Goal: Download file/media

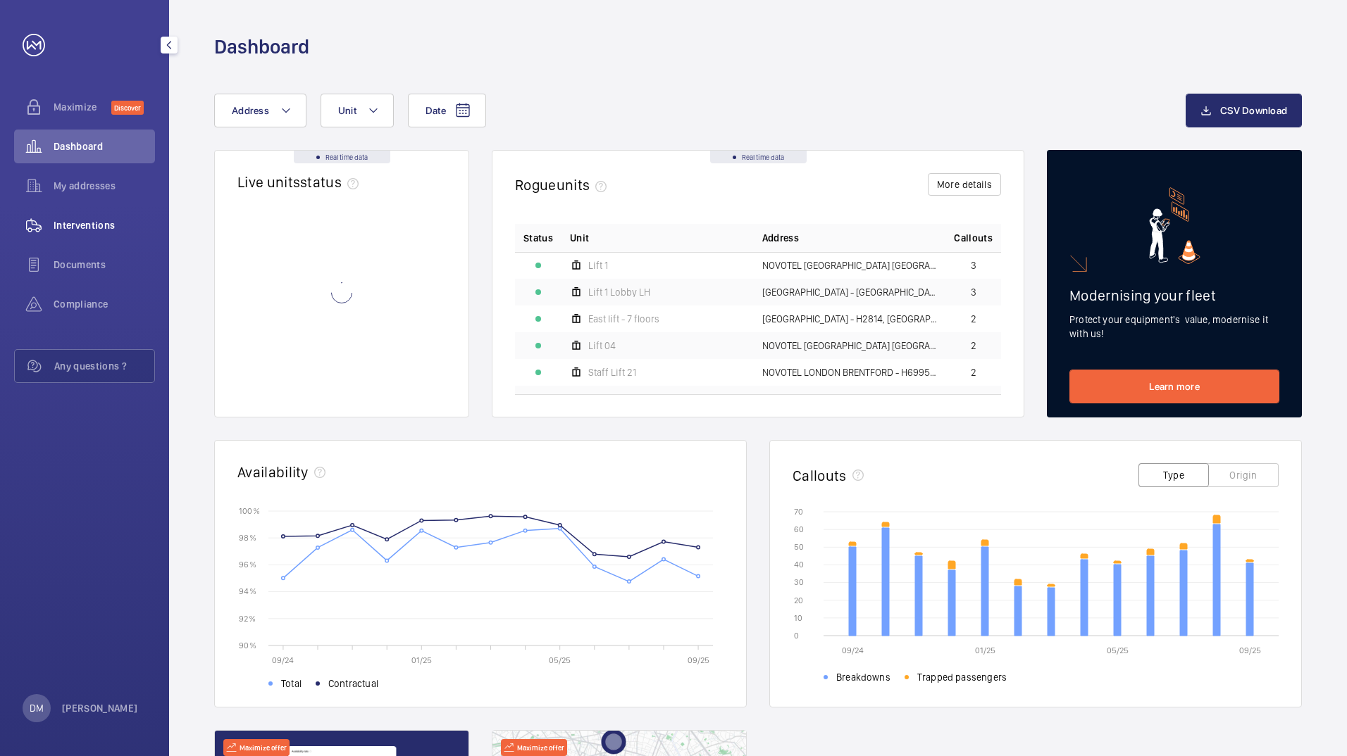
click at [104, 229] on span "Interventions" at bounding box center [104, 225] width 101 height 14
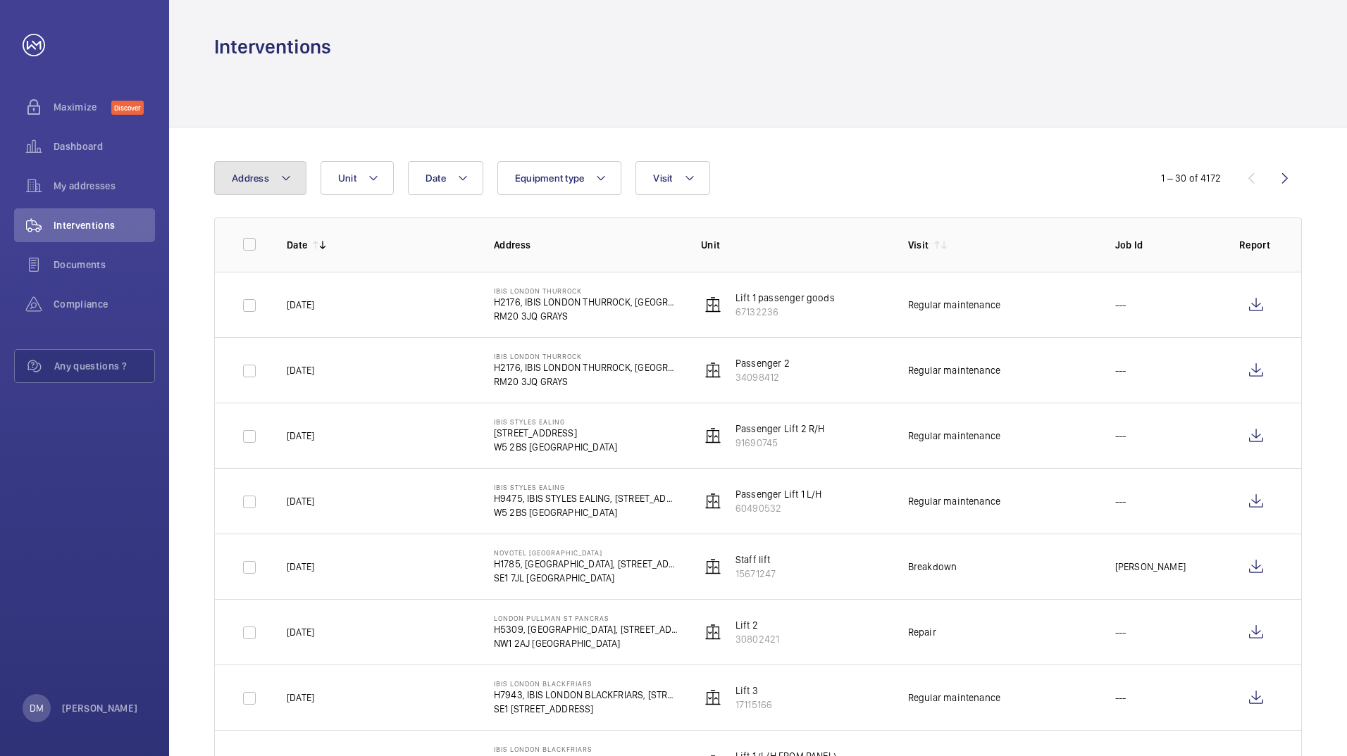
click at [302, 183] on button "Address" at bounding box center [260, 178] width 92 height 34
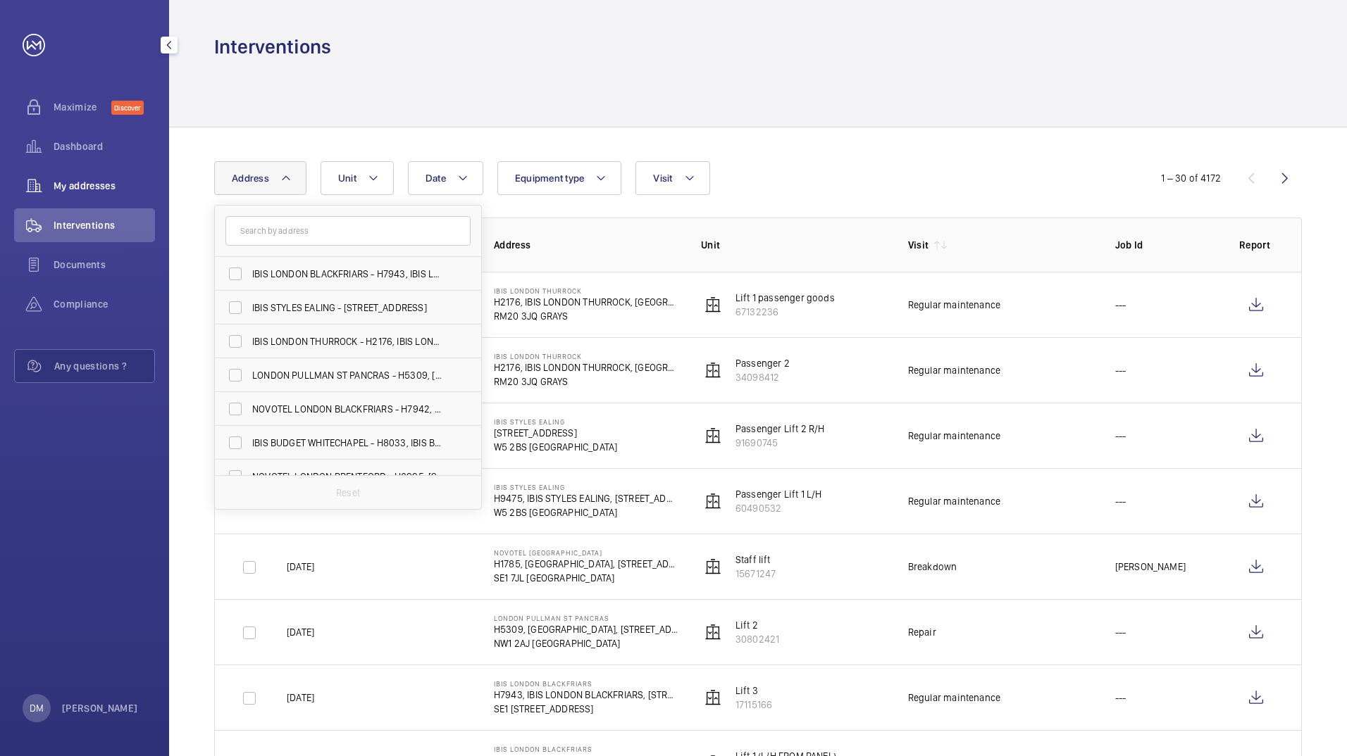
click at [87, 185] on span "My addresses" at bounding box center [104, 186] width 101 height 14
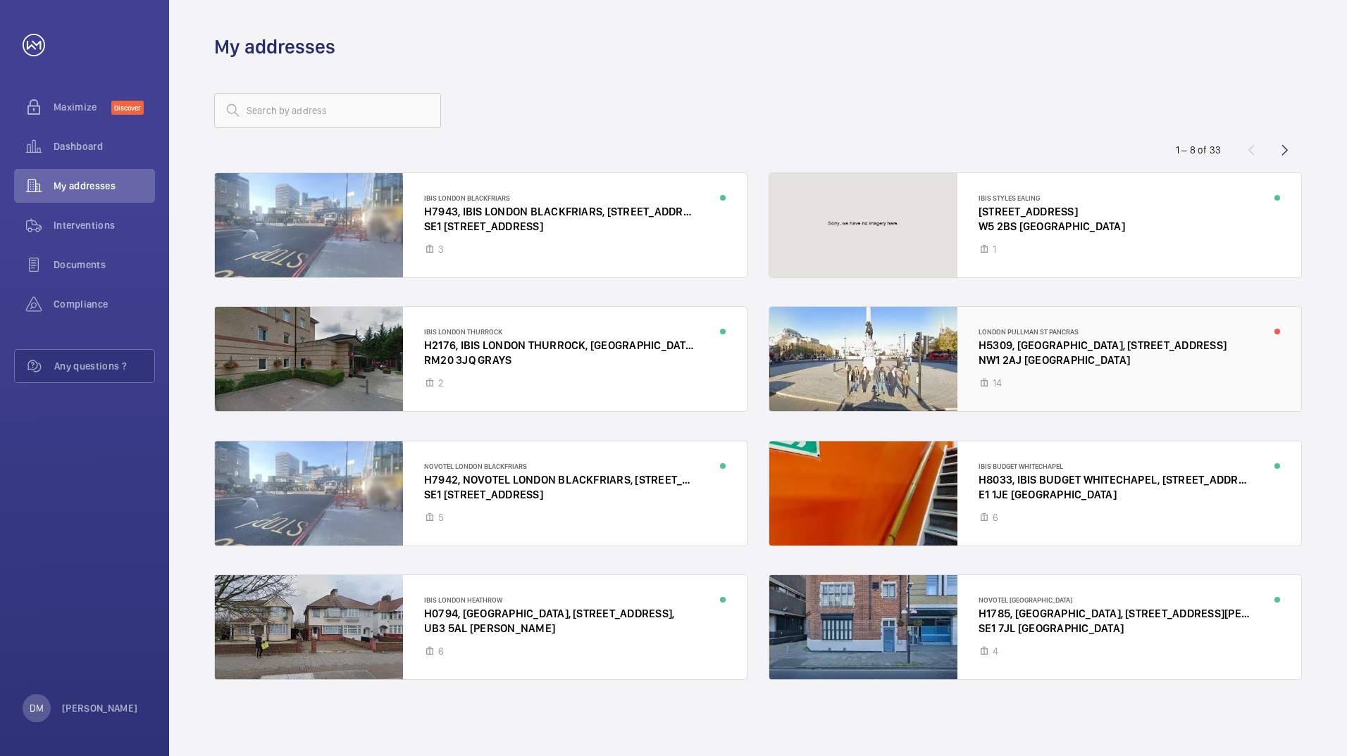
click at [1080, 368] on div at bounding box center [1035, 359] width 532 height 104
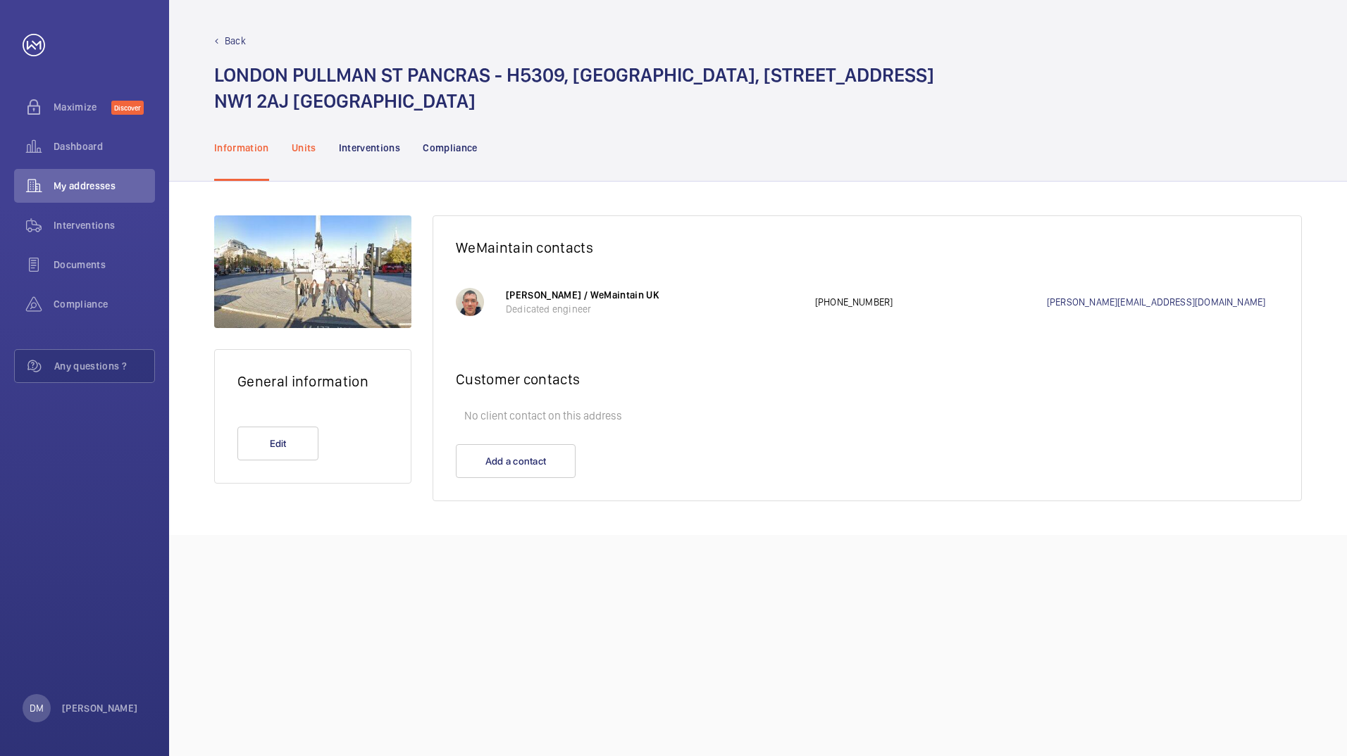
click at [307, 149] on p "Units" at bounding box center [304, 148] width 25 height 14
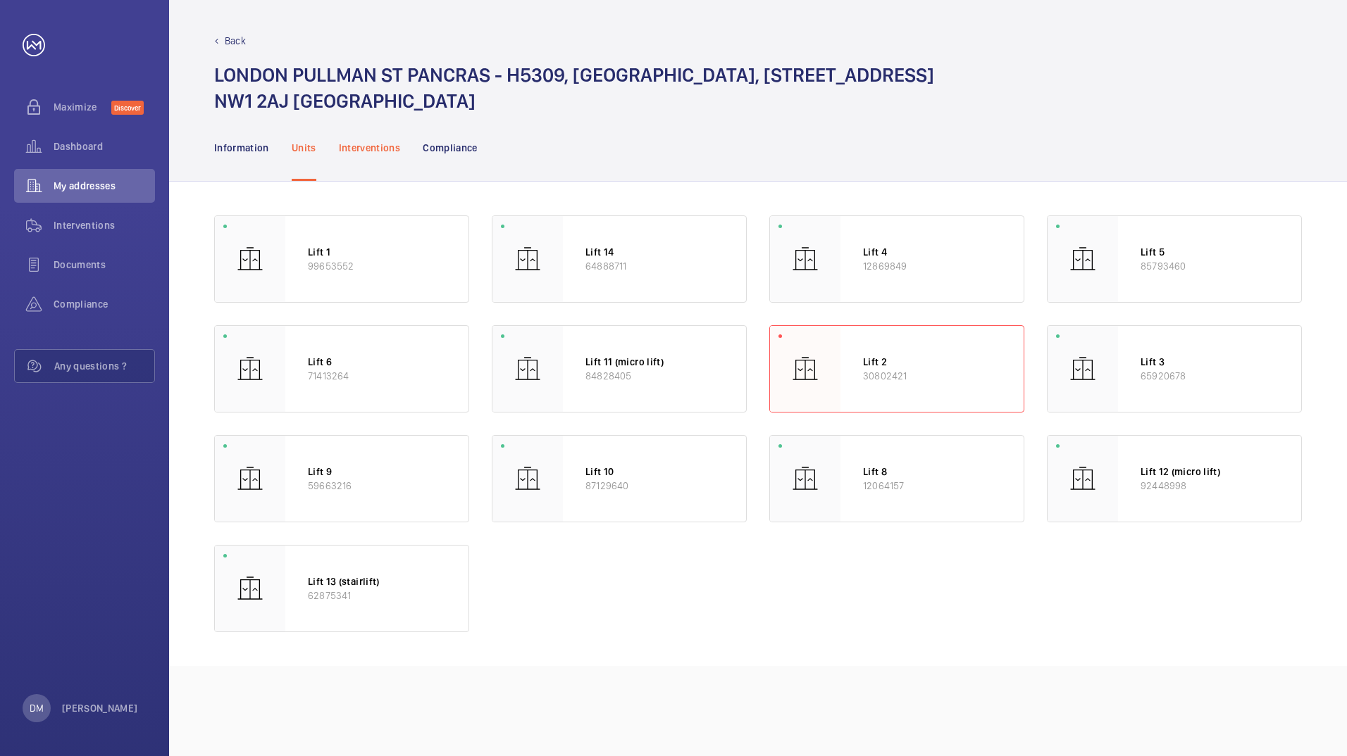
click at [359, 147] on p "Interventions" at bounding box center [370, 148] width 62 height 14
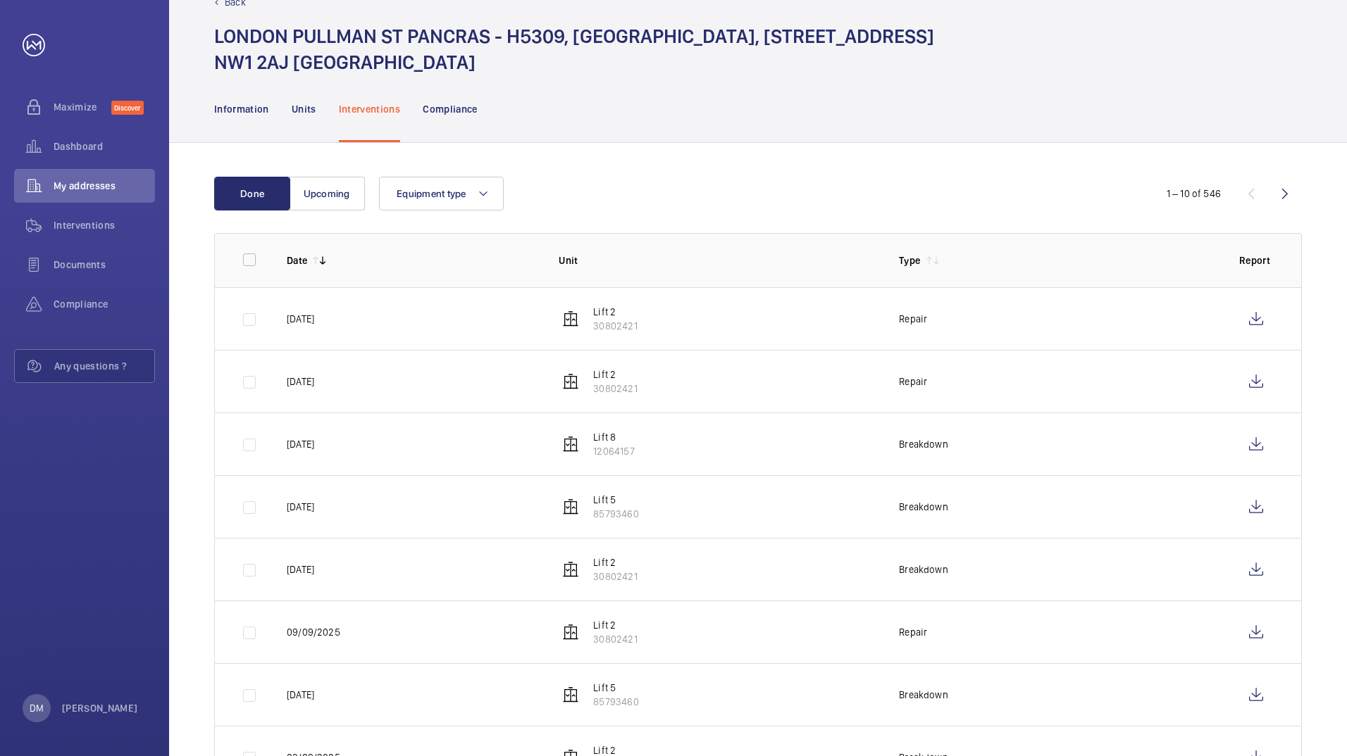
scroll to position [70, 0]
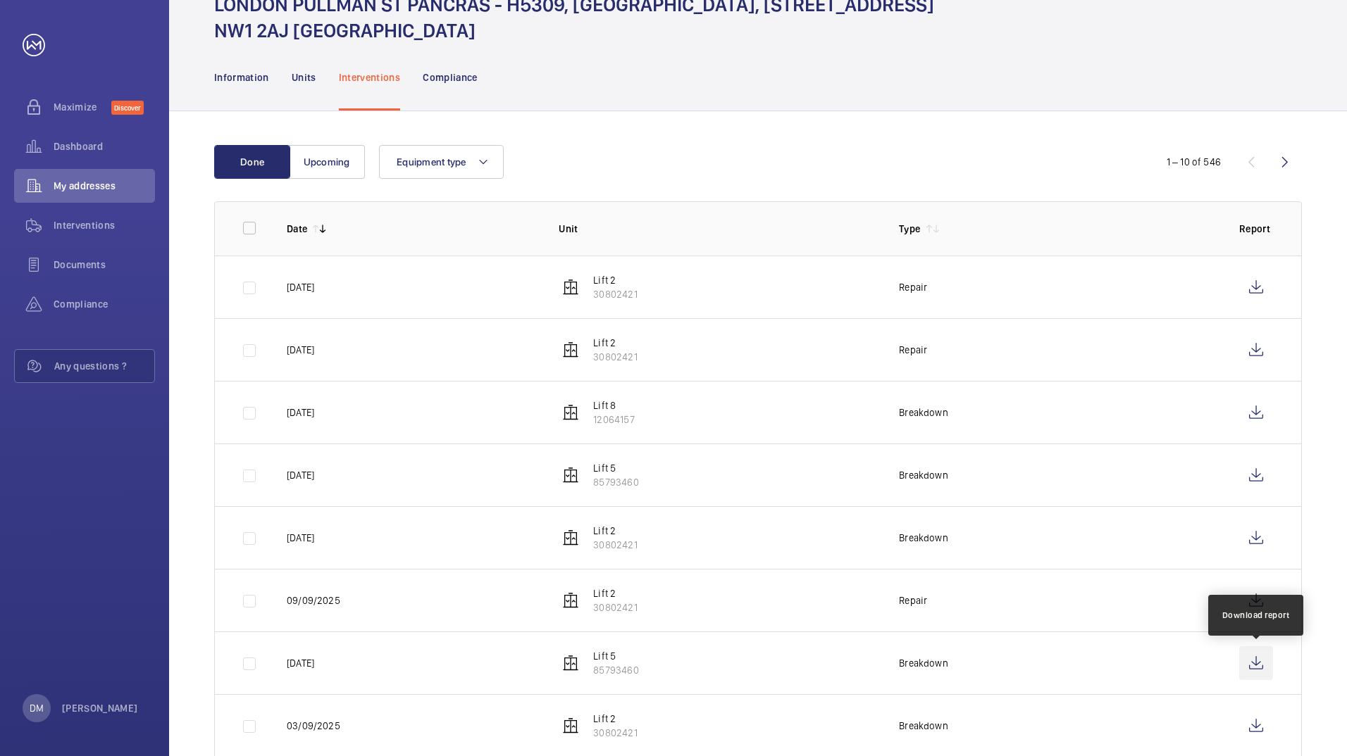
click at [1258, 661] on wm-front-icon-button at bounding box center [1256, 664] width 34 height 34
